Goal: Navigation & Orientation: Find specific page/section

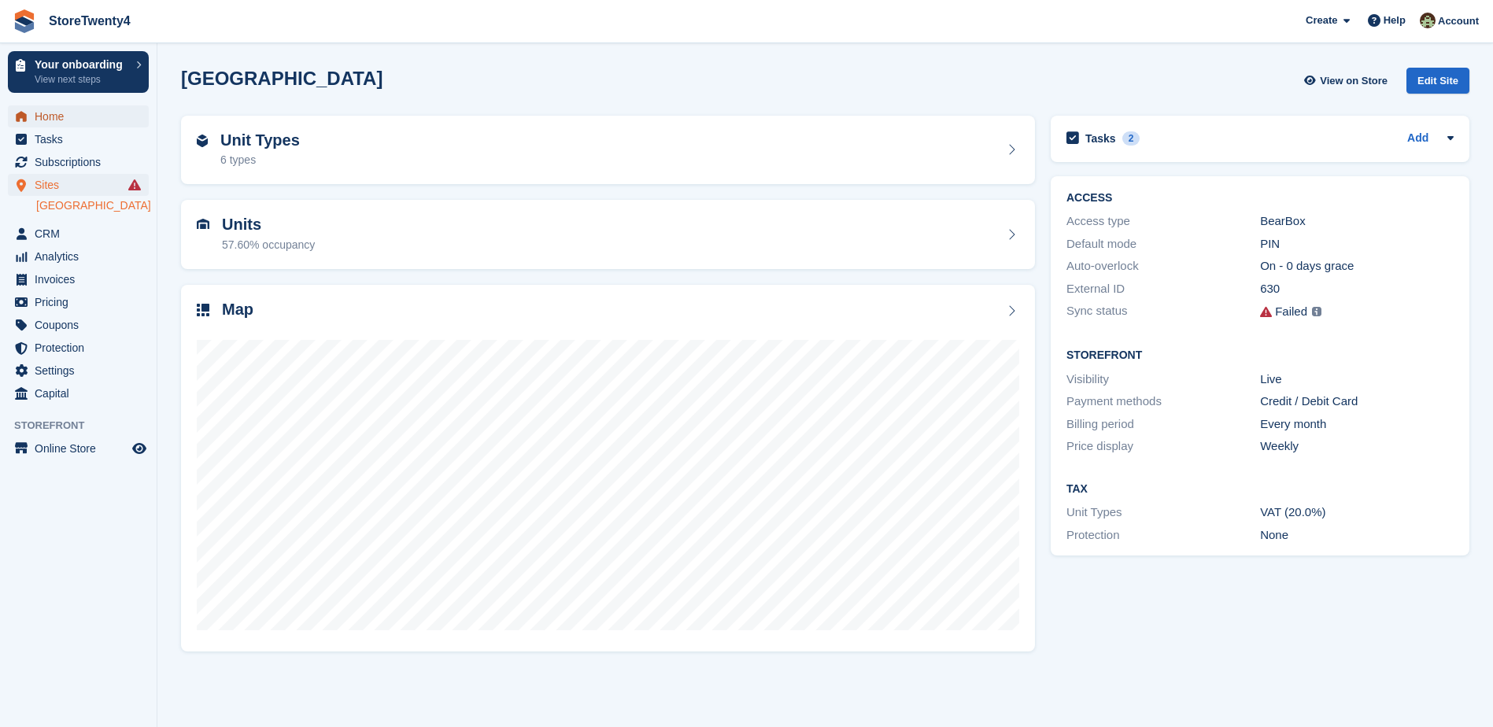
click at [61, 116] on span "Home" at bounding box center [82, 116] width 94 height 22
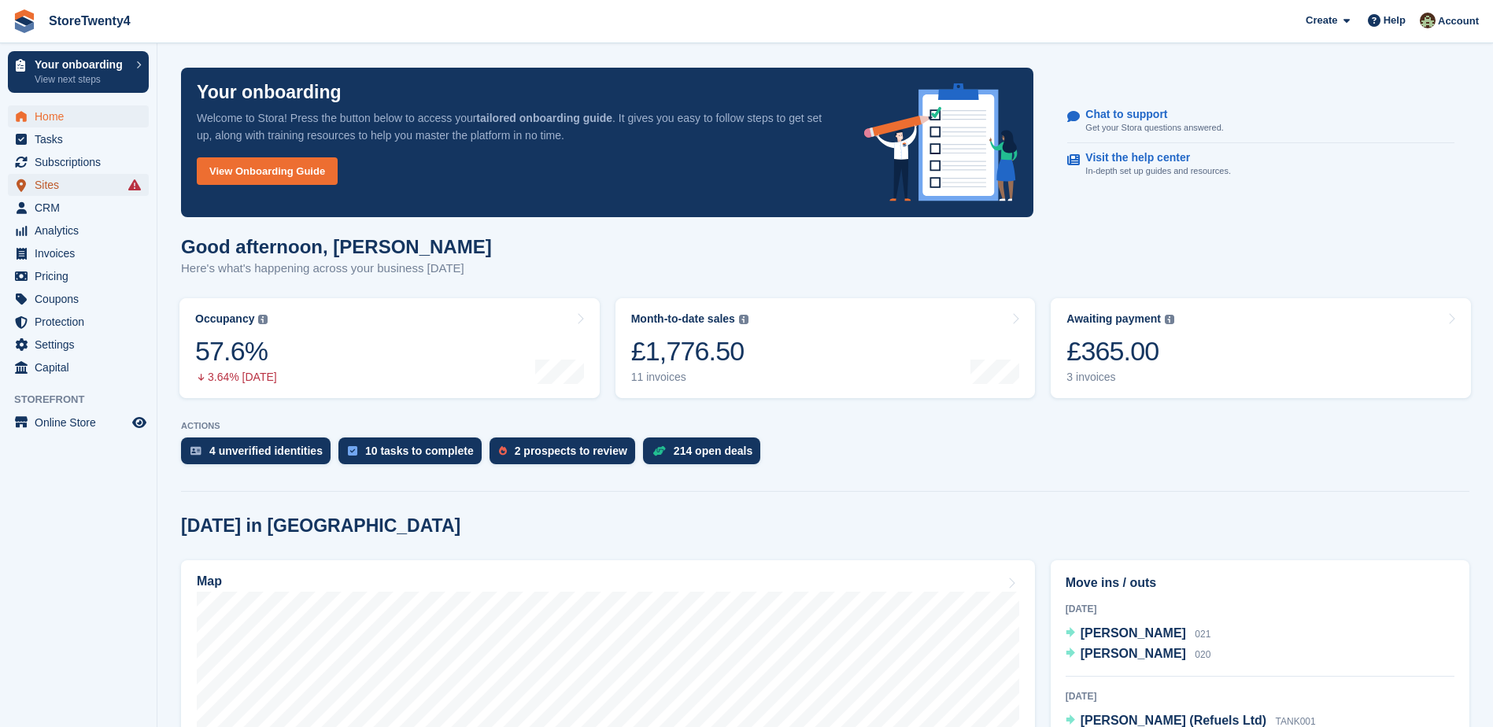
click at [60, 187] on span "Sites" at bounding box center [82, 185] width 94 height 22
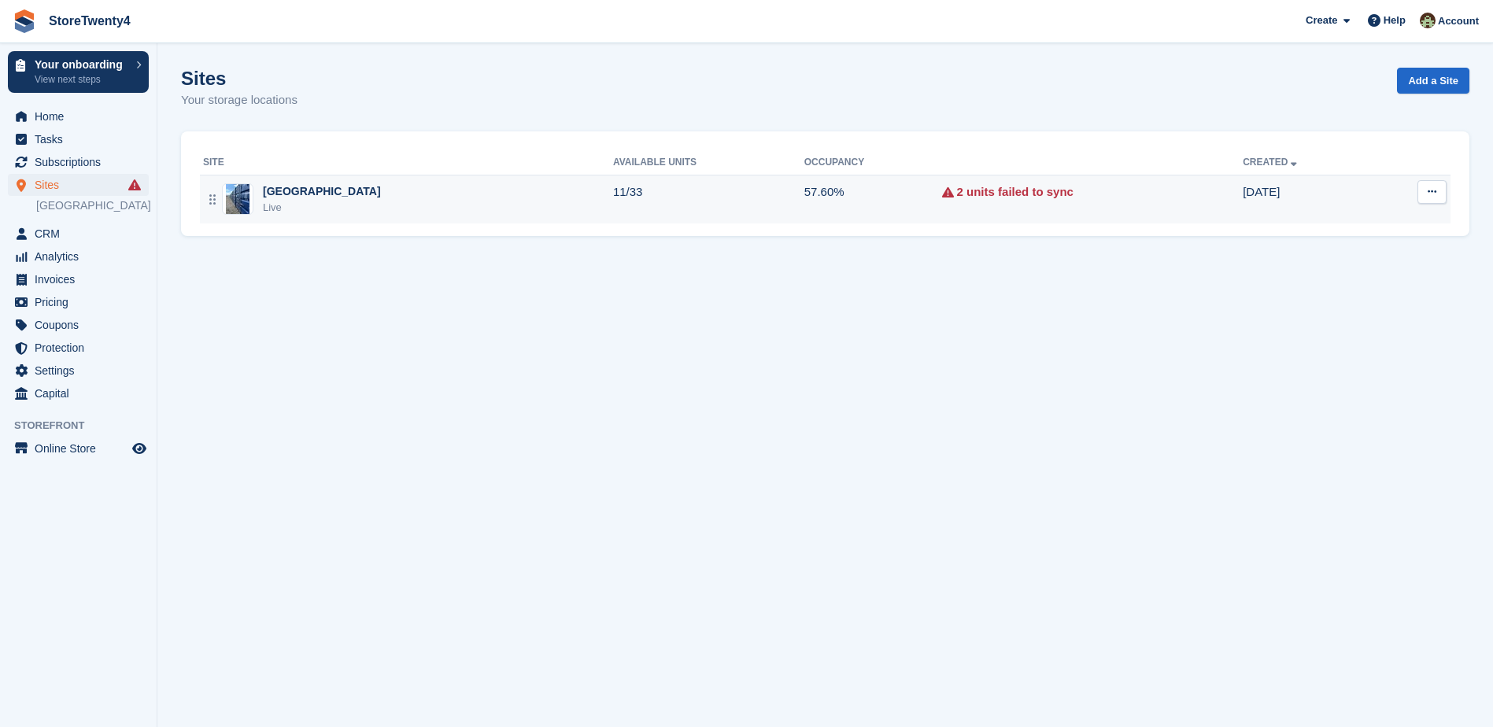
click at [345, 196] on div "[GEOGRAPHIC_DATA]" at bounding box center [322, 191] width 118 height 17
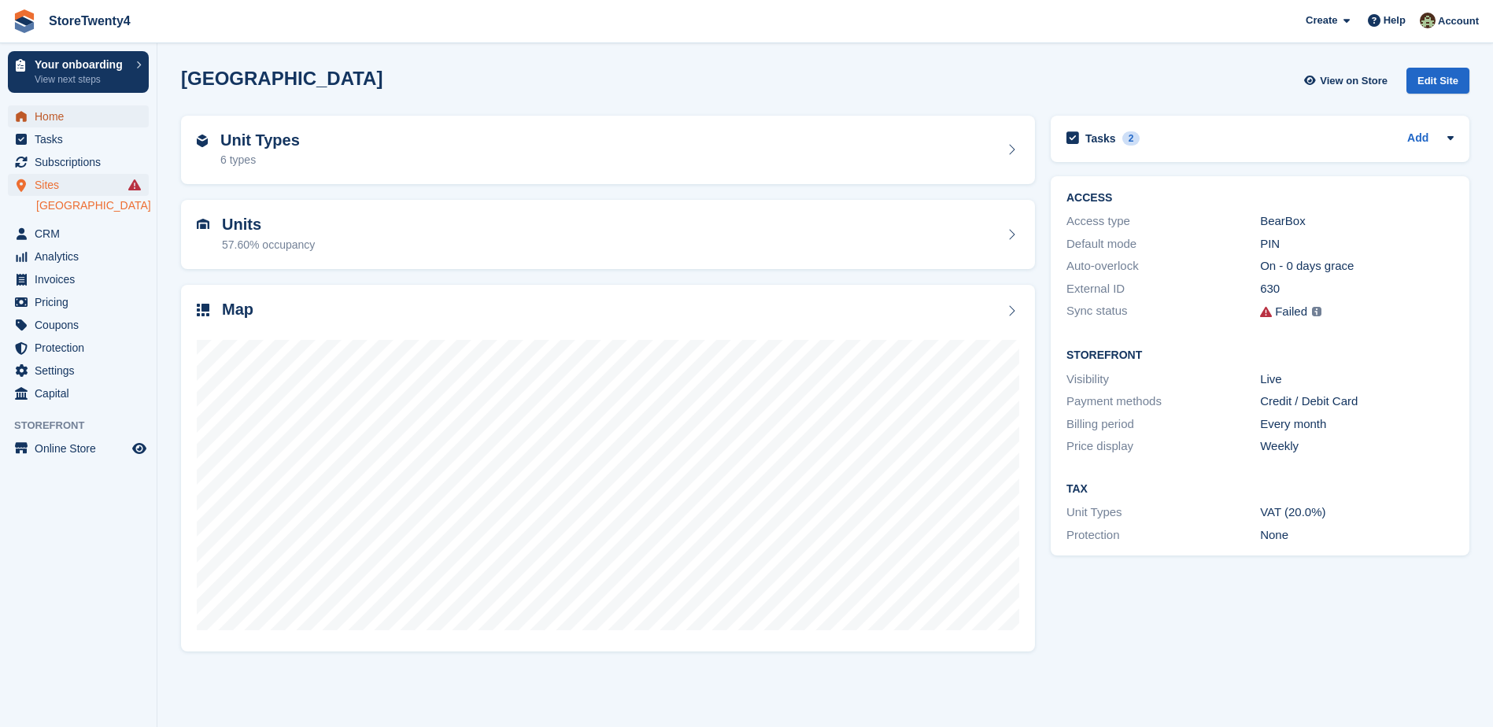
click at [59, 121] on span "Home" at bounding box center [82, 116] width 94 height 22
